Goal: Task Accomplishment & Management: Use online tool/utility

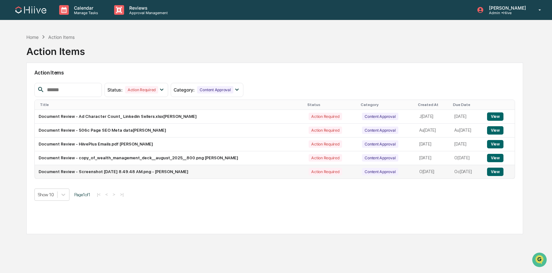
click at [503, 174] on button "View" at bounding box center [495, 172] width 16 height 8
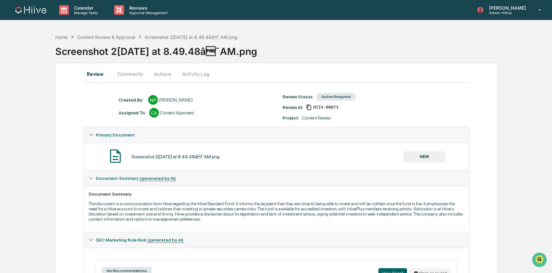
click at [124, 74] on button "Comments" at bounding box center [130, 73] width 36 height 15
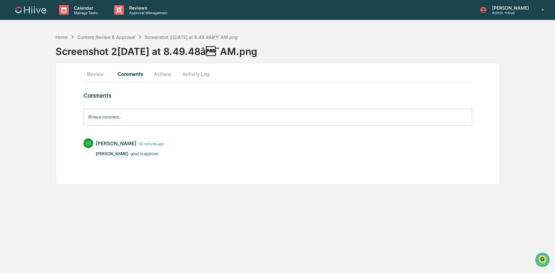
click at [148, 74] on button "Comments" at bounding box center [130, 73] width 36 height 15
click at [162, 75] on button "Actions" at bounding box center [162, 73] width 29 height 15
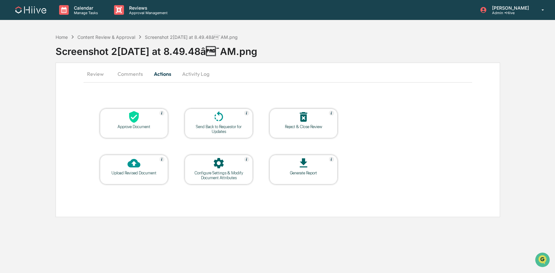
click at [129, 122] on icon at bounding box center [134, 117] width 13 height 13
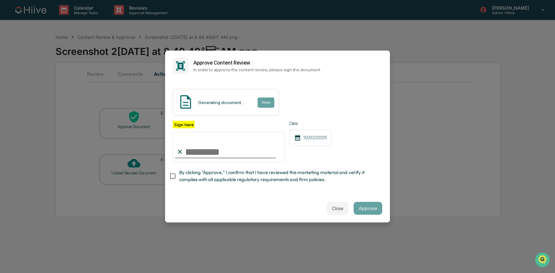
click at [209, 159] on input "Sign here" at bounding box center [229, 147] width 112 height 31
type input "**********"
click at [188, 174] on span "By clicking "Approve," I confirm that I have reviewed this marketing material a…" at bounding box center [278, 176] width 198 height 14
click at [366, 207] on button "Approve" at bounding box center [368, 208] width 29 height 13
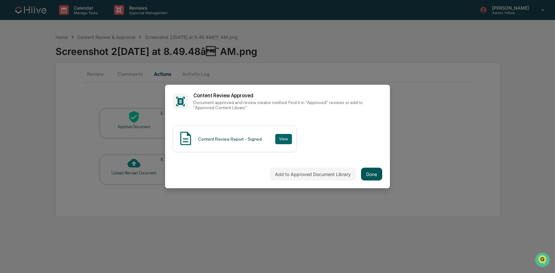
click at [369, 176] on button "Done" at bounding box center [371, 174] width 21 height 13
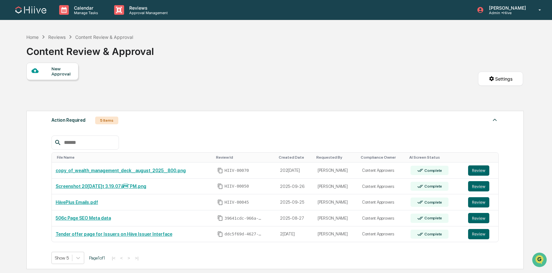
click at [29, 12] on img at bounding box center [30, 9] width 31 height 7
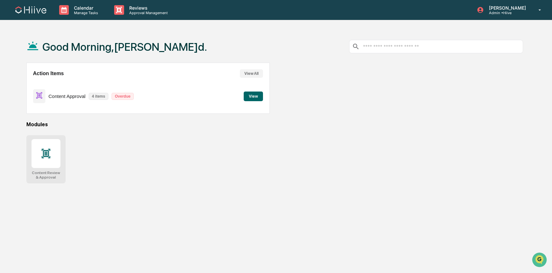
click at [43, 153] on icon at bounding box center [45, 153] width 9 height 9
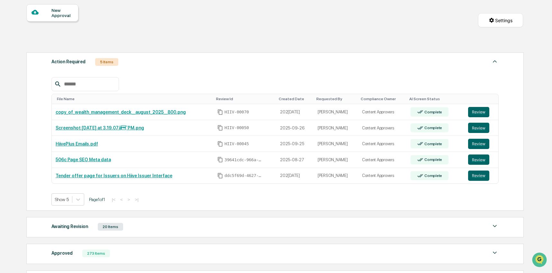
scroll to position [77, 0]
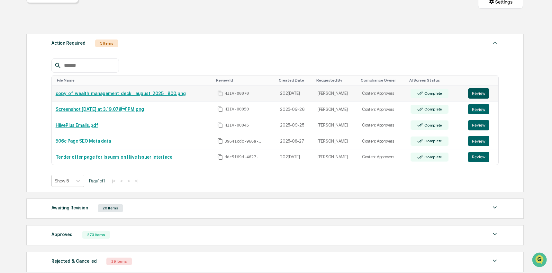
click at [478, 95] on button "Review" at bounding box center [478, 93] width 21 height 10
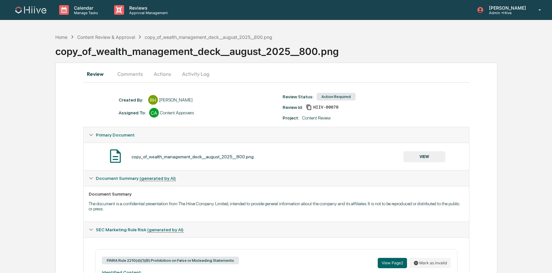
click at [116, 76] on button "Comments" at bounding box center [130, 73] width 36 height 15
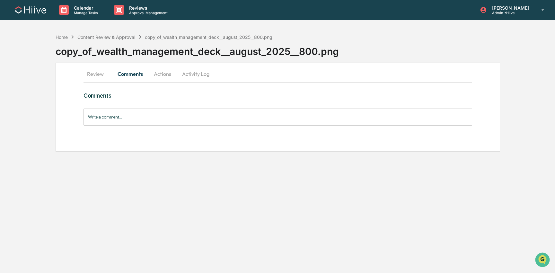
click at [92, 76] on button "Review" at bounding box center [98, 73] width 29 height 15
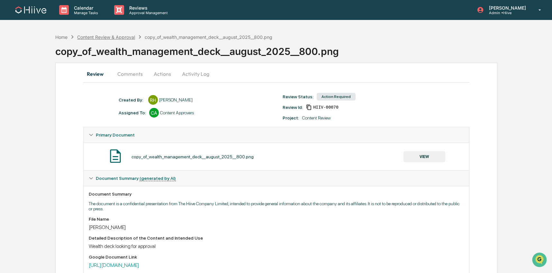
click at [119, 39] on div "Content Review & Approval" at bounding box center [106, 36] width 58 height 5
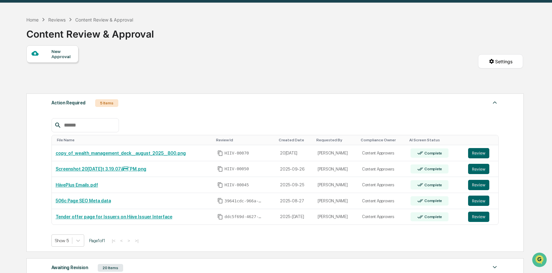
scroll to position [39, 0]
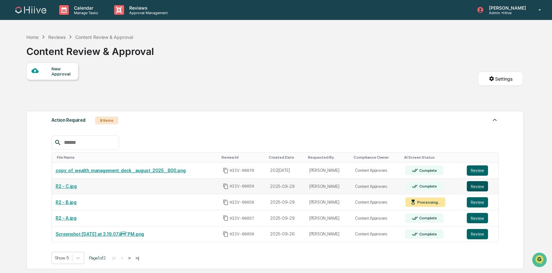
click at [478, 190] on button "Review" at bounding box center [477, 186] width 21 height 10
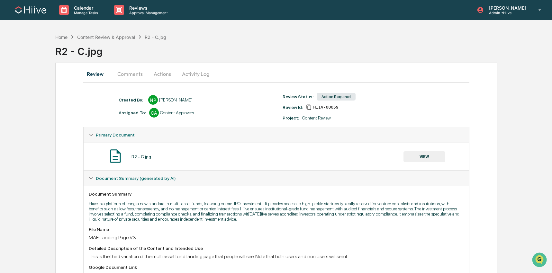
click at [129, 77] on button "Comments" at bounding box center [130, 73] width 36 height 15
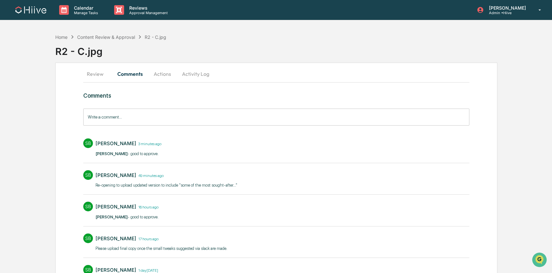
click at [156, 76] on button "Actions" at bounding box center [162, 73] width 29 height 15
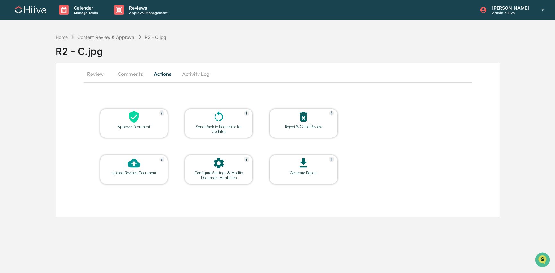
click at [129, 118] on icon at bounding box center [134, 117] width 13 height 13
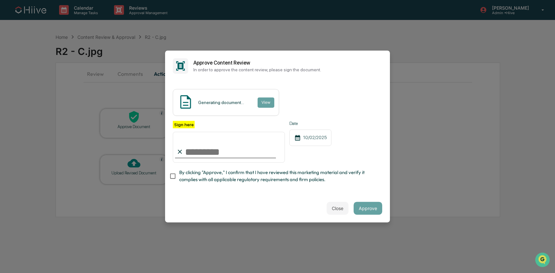
click at [212, 155] on input "Sign here" at bounding box center [229, 147] width 112 height 31
click at [0, 273] on com-1password-button at bounding box center [0, 273] width 0 height 0
type input "**********"
click at [208, 169] on span "By clicking "Approve," I confirm that I have reviewed this marketing material a…" at bounding box center [278, 176] width 198 height 14
click at [370, 206] on button "Approve" at bounding box center [368, 208] width 29 height 13
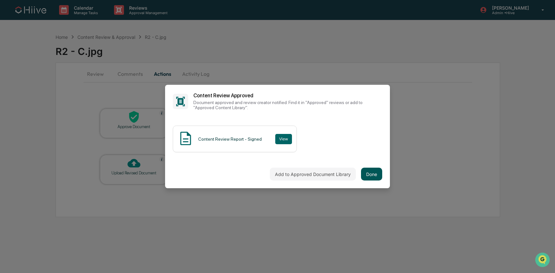
click at [366, 176] on button "Done" at bounding box center [371, 174] width 21 height 13
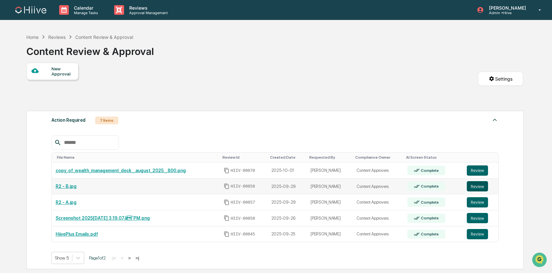
click at [483, 185] on button "Review" at bounding box center [477, 186] width 21 height 10
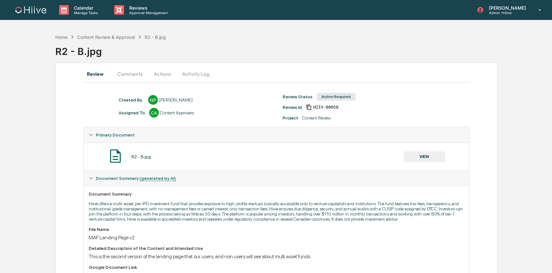
click at [132, 80] on button "Comments" at bounding box center [130, 73] width 36 height 15
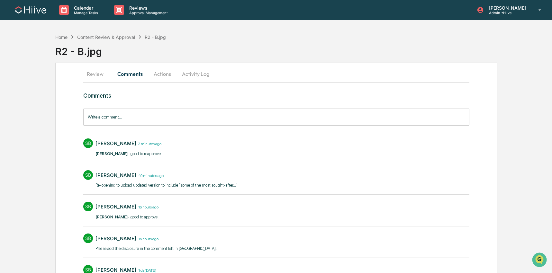
click at [167, 76] on button "Actions" at bounding box center [162, 73] width 29 height 15
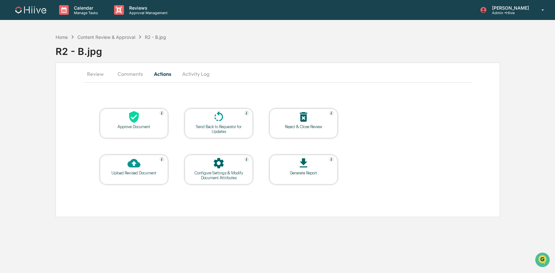
click at [139, 123] on icon at bounding box center [134, 117] width 13 height 13
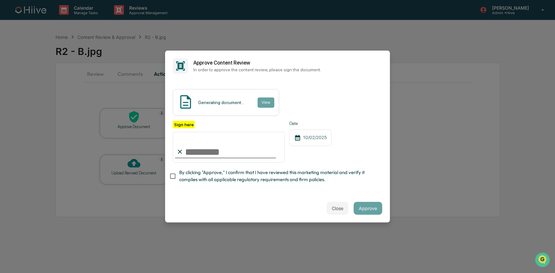
type input "**********"
click at [206, 175] on span "By clicking "Approve," I confirm that I have reviewed this marketing material a…" at bounding box center [278, 176] width 198 height 14
click at [363, 212] on button "Approve" at bounding box center [368, 208] width 29 height 13
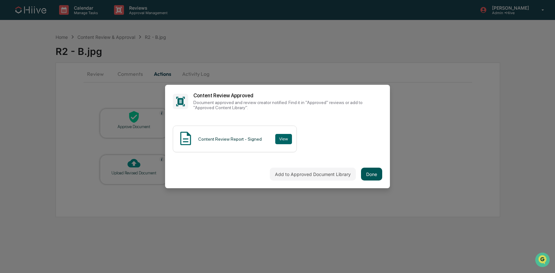
click at [366, 172] on button "Done" at bounding box center [371, 174] width 21 height 13
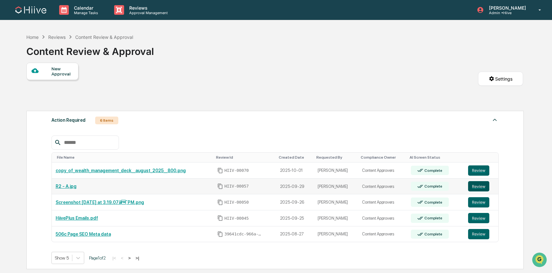
click at [486, 192] on td "Review" at bounding box center [481, 187] width 34 height 16
click at [485, 189] on button "Review" at bounding box center [478, 186] width 21 height 10
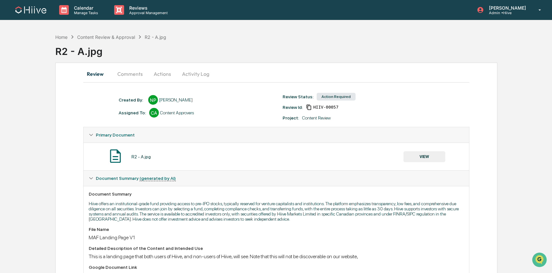
click at [130, 73] on button "Comments" at bounding box center [130, 73] width 36 height 15
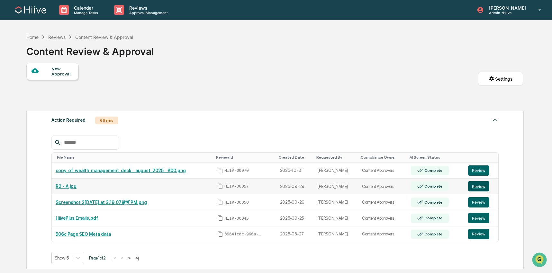
click at [486, 188] on button "Review" at bounding box center [478, 186] width 21 height 10
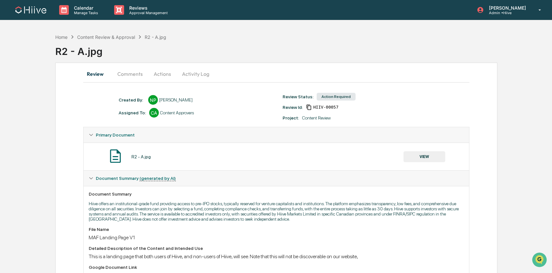
click at [137, 76] on button "Comments" at bounding box center [130, 73] width 36 height 15
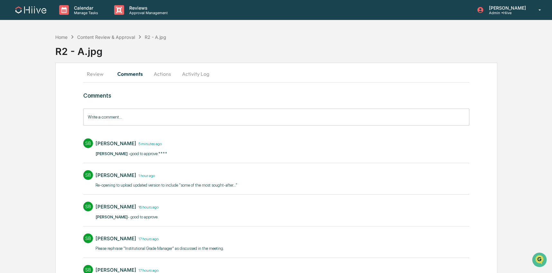
click at [137, 75] on button "Comments" at bounding box center [130, 73] width 36 height 15
click at [158, 75] on button "Actions" at bounding box center [162, 73] width 29 height 15
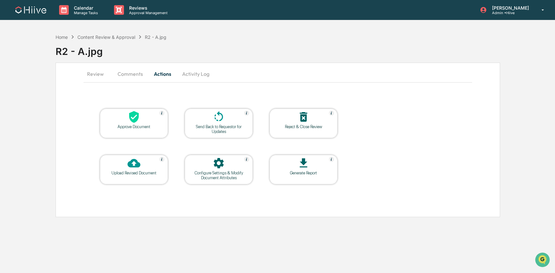
click at [142, 109] on div "Approve Document" at bounding box center [134, 124] width 68 height 30
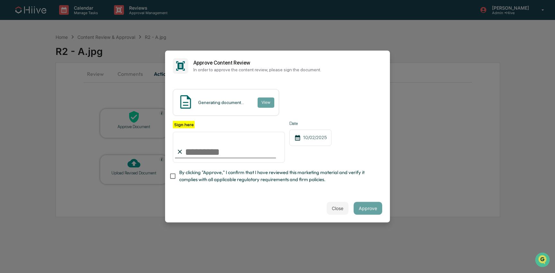
type input "**********"
click at [191, 177] on span "By clicking "Approve," I confirm that I have reviewed this marketing material a…" at bounding box center [278, 176] width 198 height 14
click at [369, 210] on button "Approve" at bounding box center [368, 208] width 29 height 13
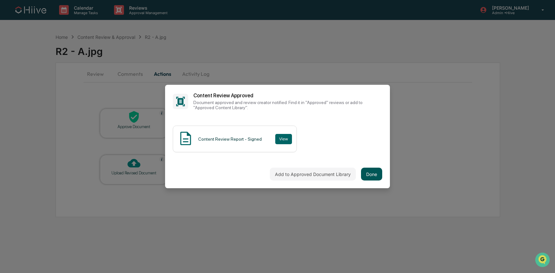
click at [369, 171] on button "Done" at bounding box center [371, 174] width 21 height 13
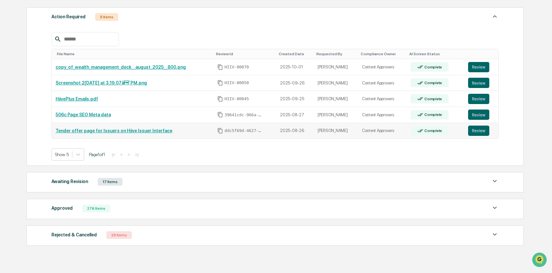
scroll to position [110, 0]
